Goal: Task Accomplishment & Management: Manage account settings

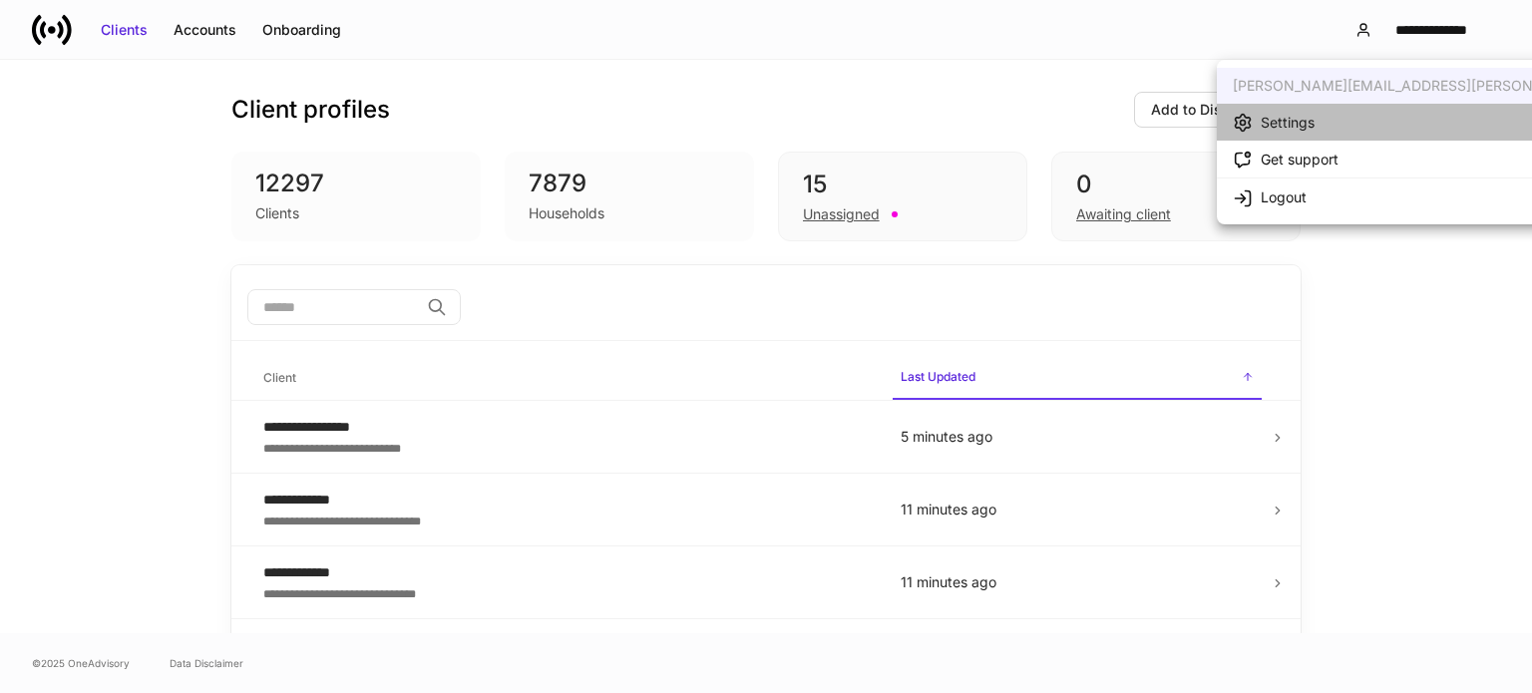
click at [1375, 122] on li "Settings" at bounding box center [1468, 122] width 502 height 37
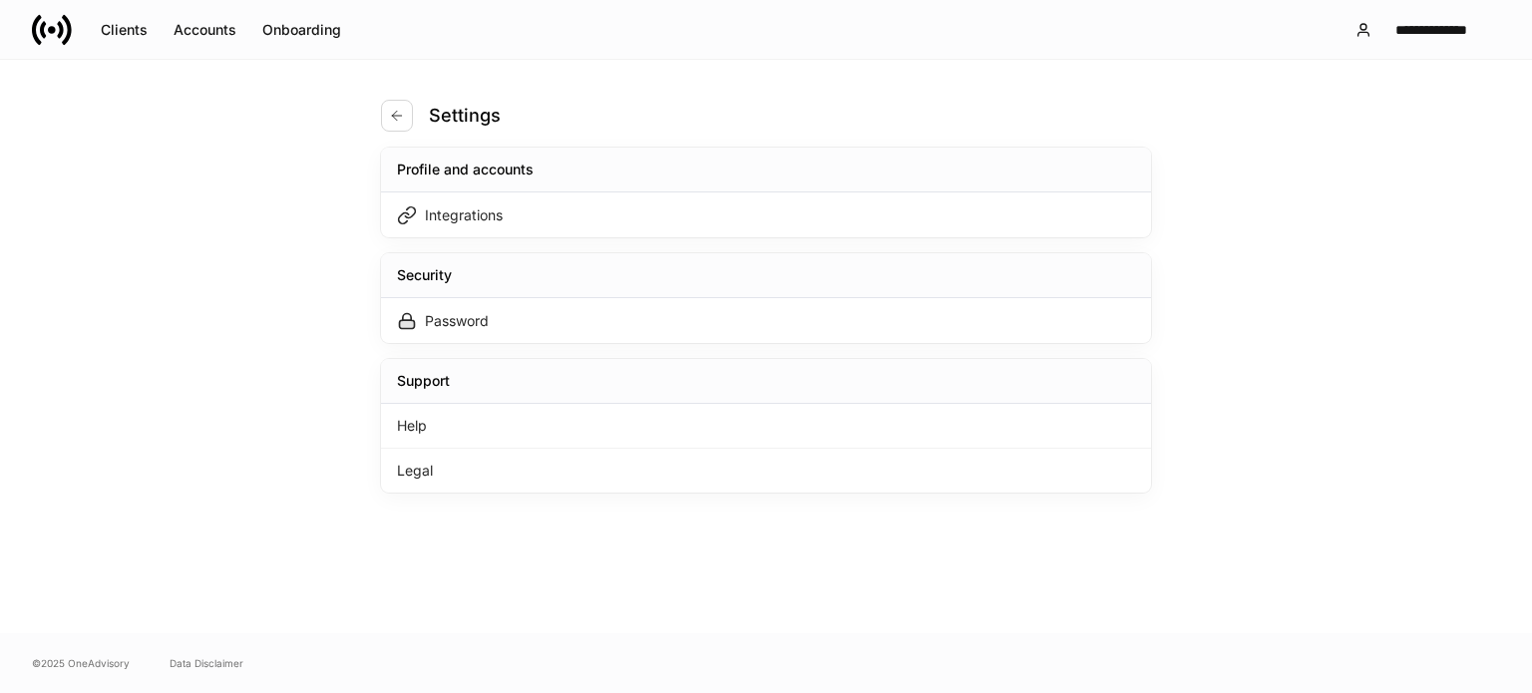
click at [221, 340] on div "Settings Profile and accounts Integrations Security Password Support Help Legal" at bounding box center [766, 347] width 1532 height 574
click at [470, 210] on div "Integrations" at bounding box center [464, 215] width 78 height 20
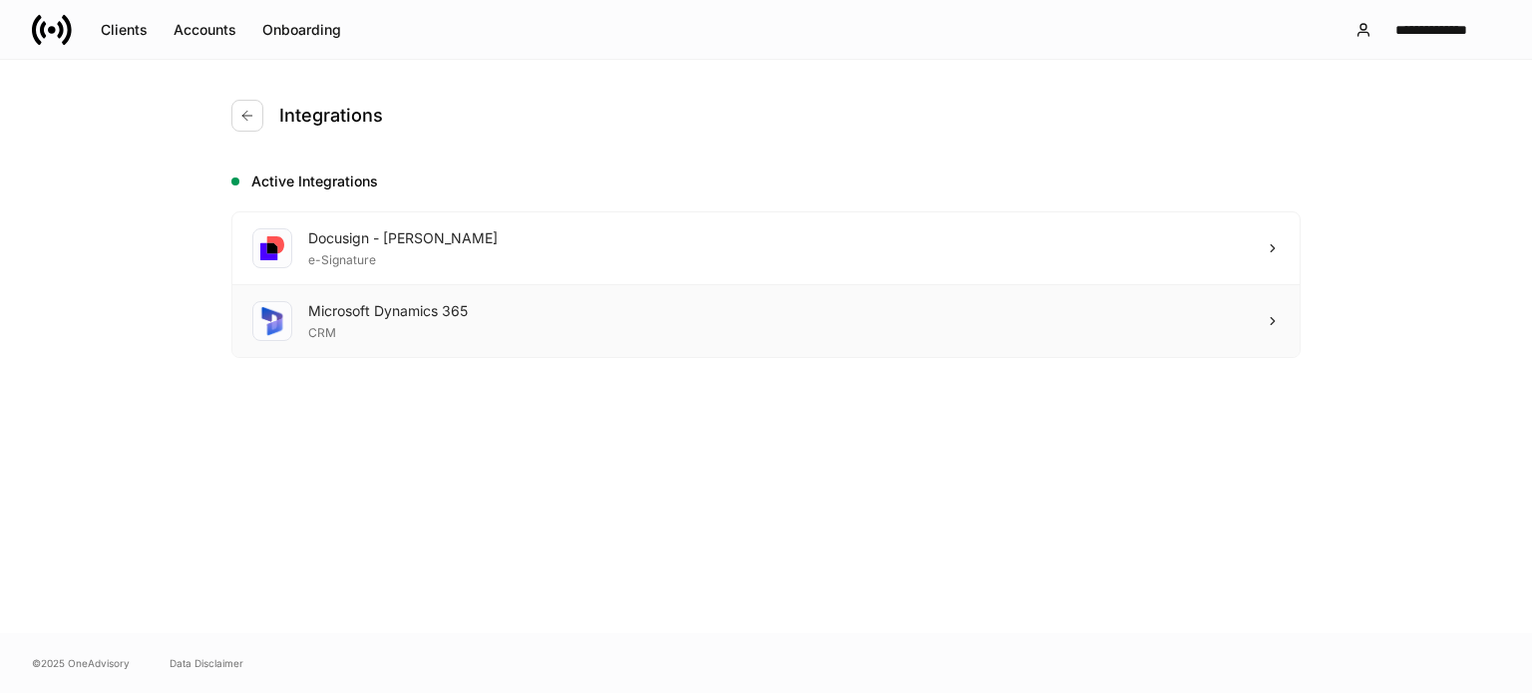
click at [522, 295] on div "Microsoft Dynamics 365 CRM" at bounding box center [765, 321] width 1067 height 72
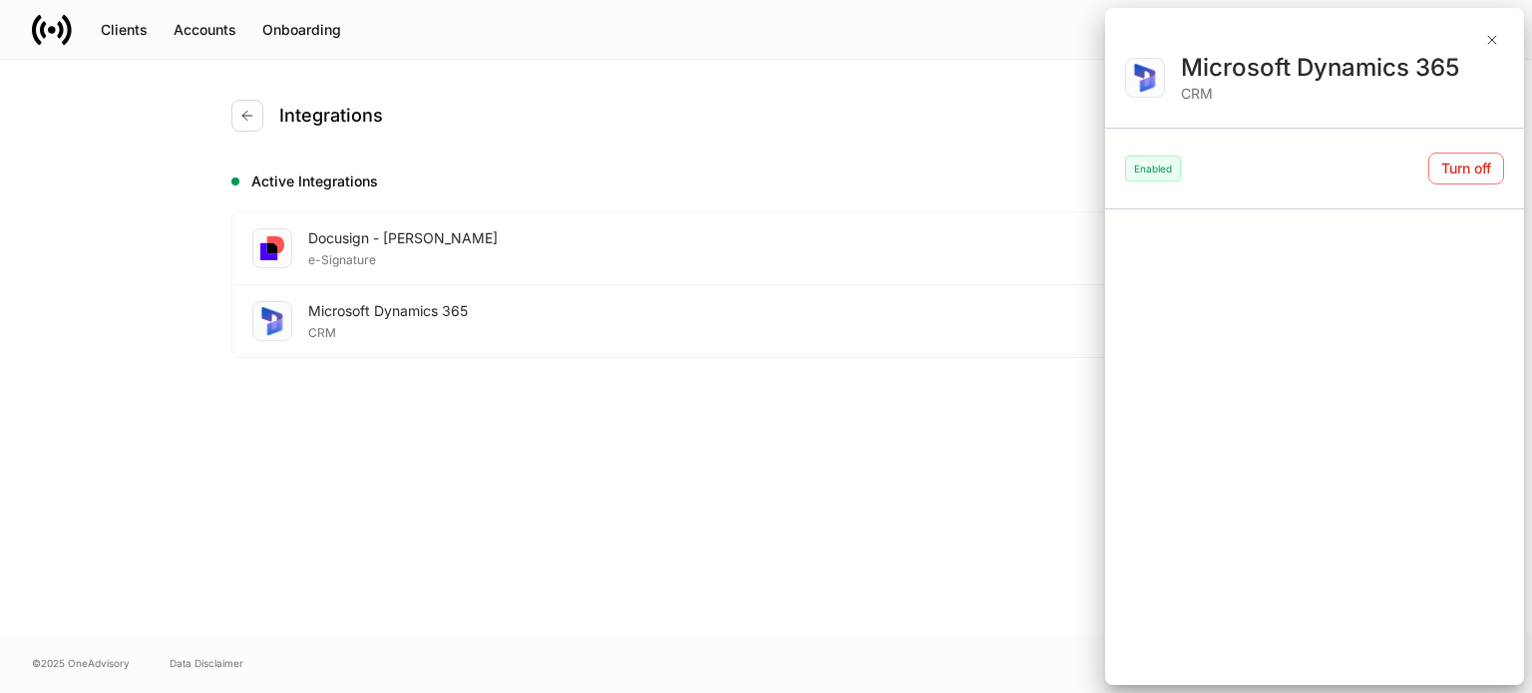
click at [245, 486] on div at bounding box center [766, 346] width 1532 height 693
